Goal: Information Seeking & Learning: Check status

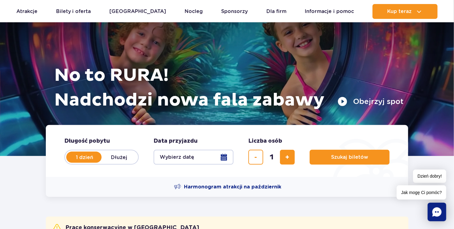
scroll to position [124, 0]
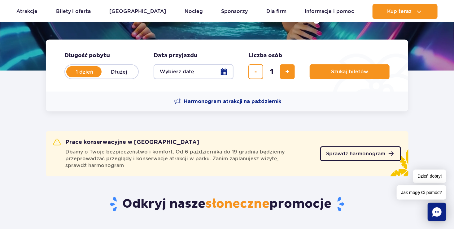
click at [349, 156] on span "Sprawdź harmonogram" at bounding box center [355, 153] width 59 height 5
